Goal: Obtain resource: Download file/media

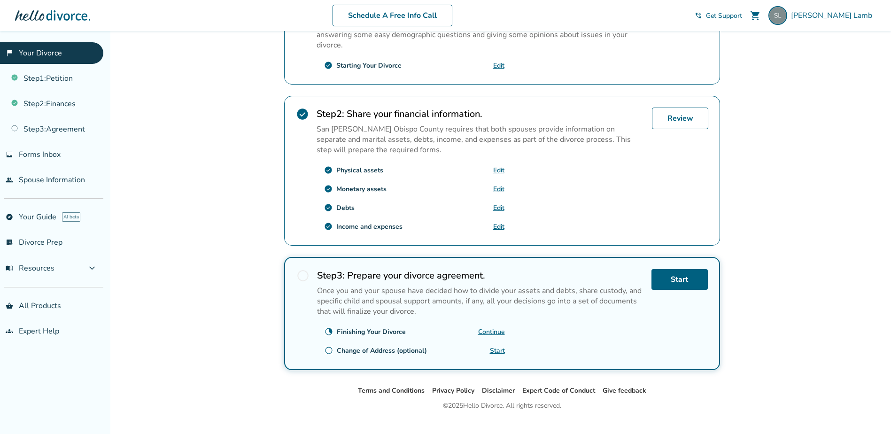
scroll to position [245, 0]
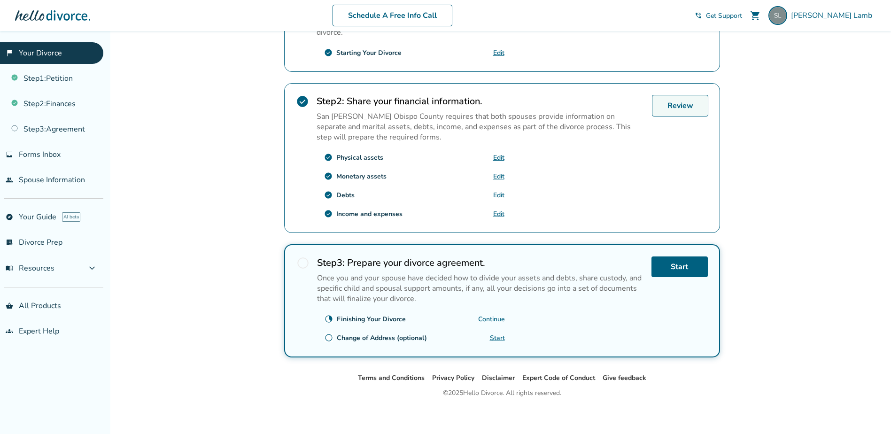
click at [676, 104] on link "Review" at bounding box center [680, 106] width 56 height 22
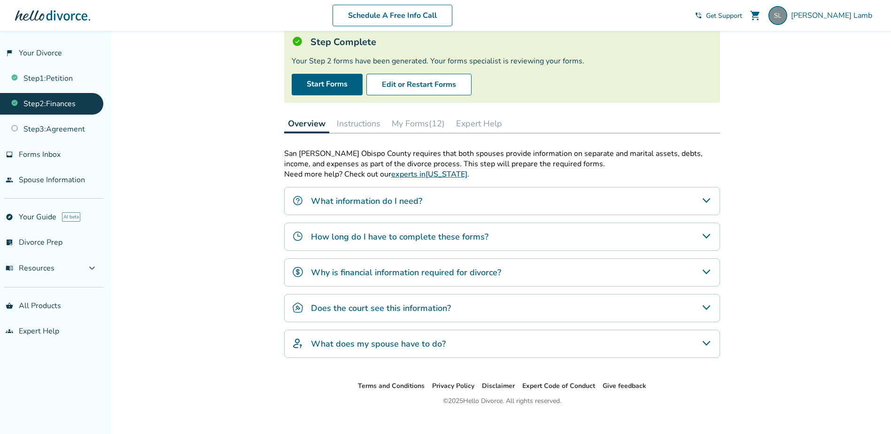
scroll to position [75, 0]
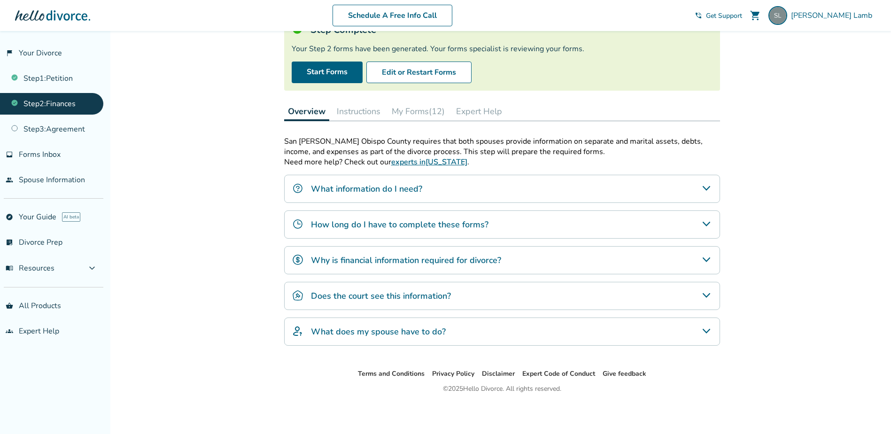
click at [708, 331] on icon "What does my spouse have to do?" at bounding box center [706, 331] width 8 height 5
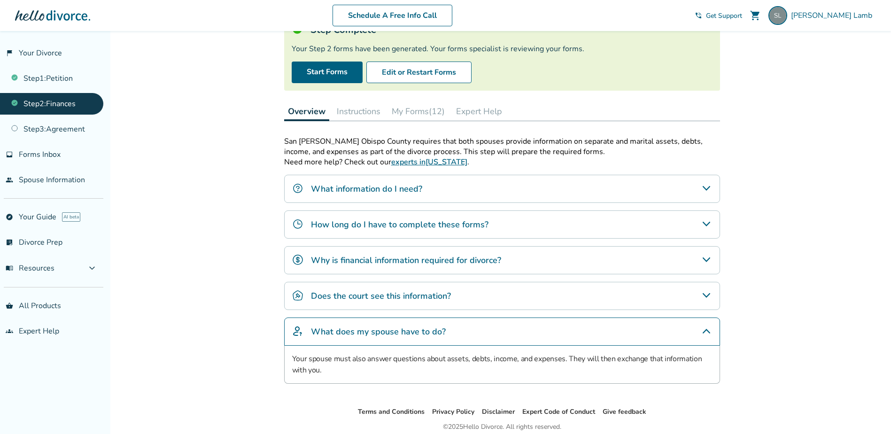
click at [707, 261] on icon "Why is financial information required for divorce?" at bounding box center [706, 259] width 8 height 5
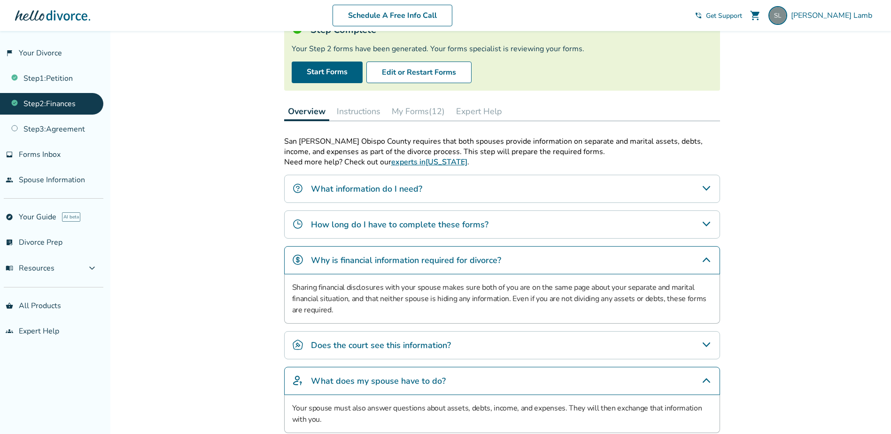
click at [705, 345] on icon "Does the court see this information?" at bounding box center [706, 344] width 8 height 5
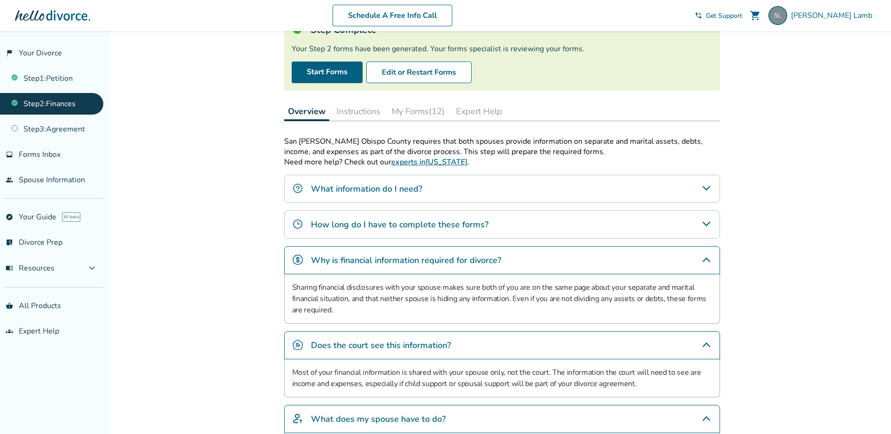
click at [706, 226] on icon "How long do I have to complete these forms?" at bounding box center [706, 223] width 11 height 11
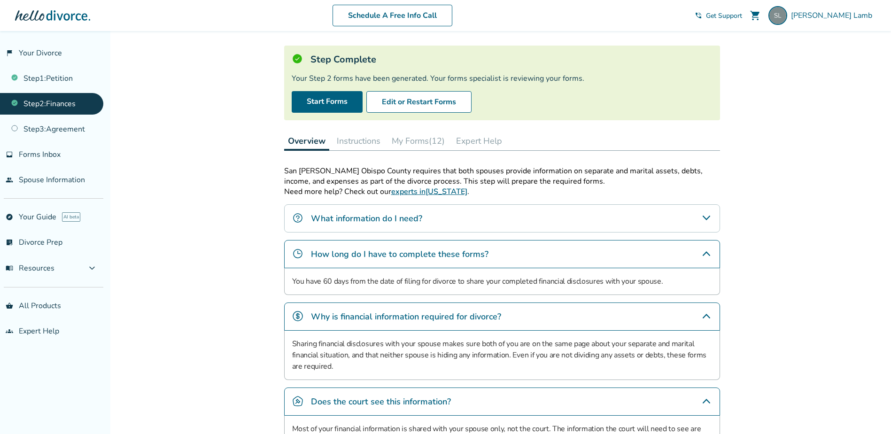
scroll to position [0, 0]
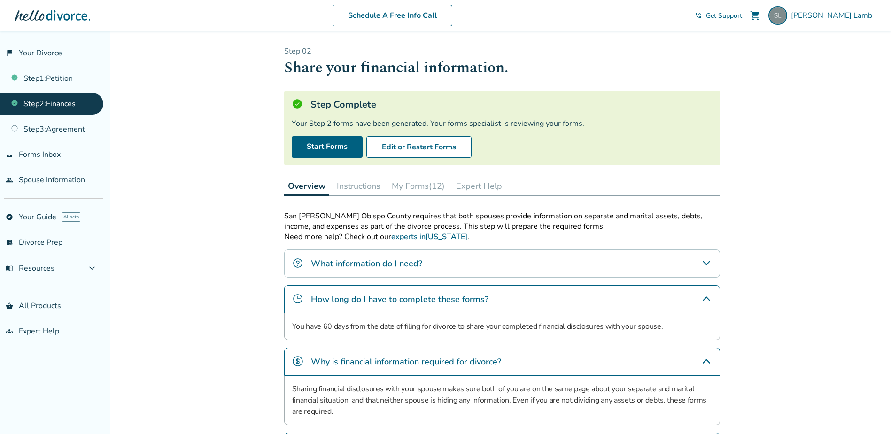
click at [371, 186] on button "Instructions" at bounding box center [358, 186] width 51 height 19
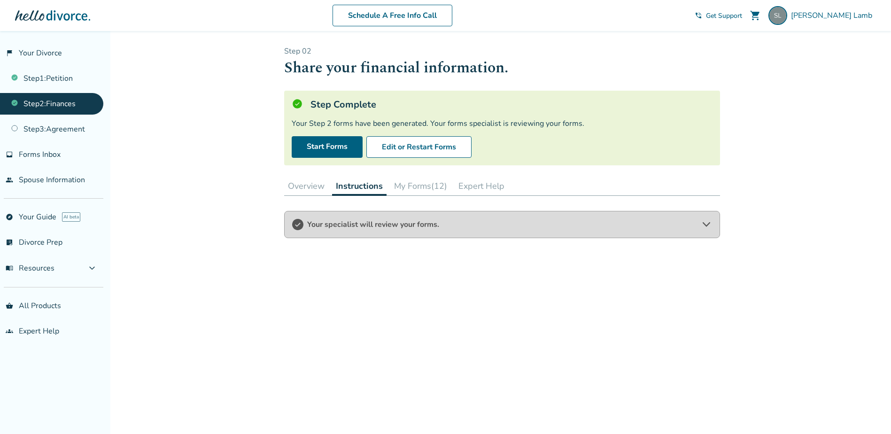
click at [416, 186] on button "My Forms (12)" at bounding box center [420, 186] width 61 height 19
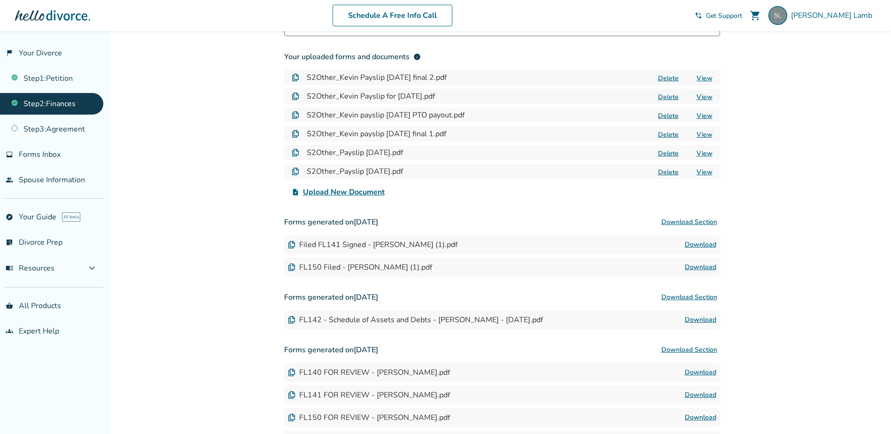
scroll to position [219, 0]
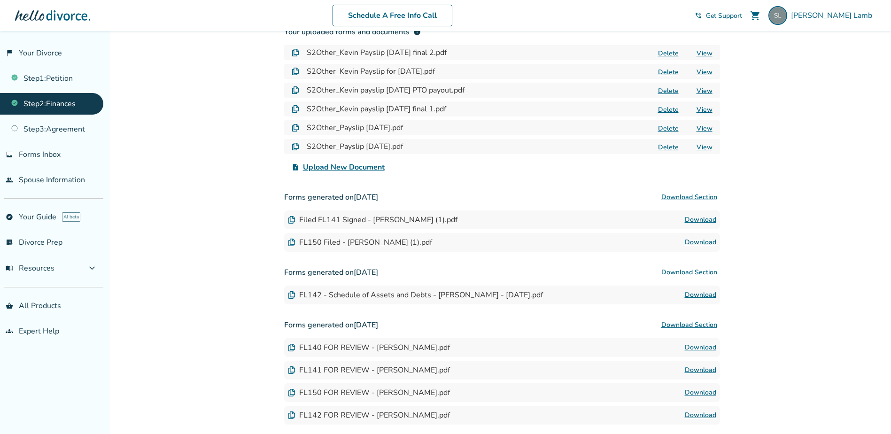
click at [702, 240] on link "Download" at bounding box center [700, 242] width 31 height 11
click at [693, 217] on link "Download" at bounding box center [700, 219] width 31 height 11
click at [787, 17] on img at bounding box center [777, 15] width 19 height 19
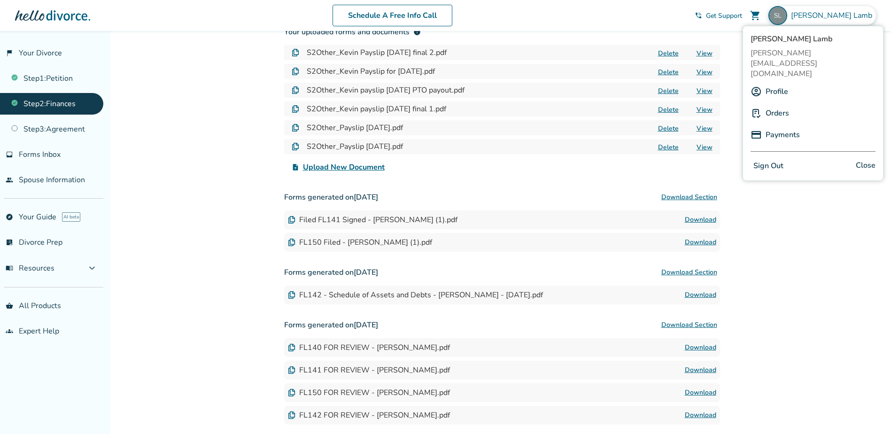
click at [770, 159] on button "Sign Out" at bounding box center [768, 166] width 36 height 14
